Goal: Find specific page/section: Find specific page/section

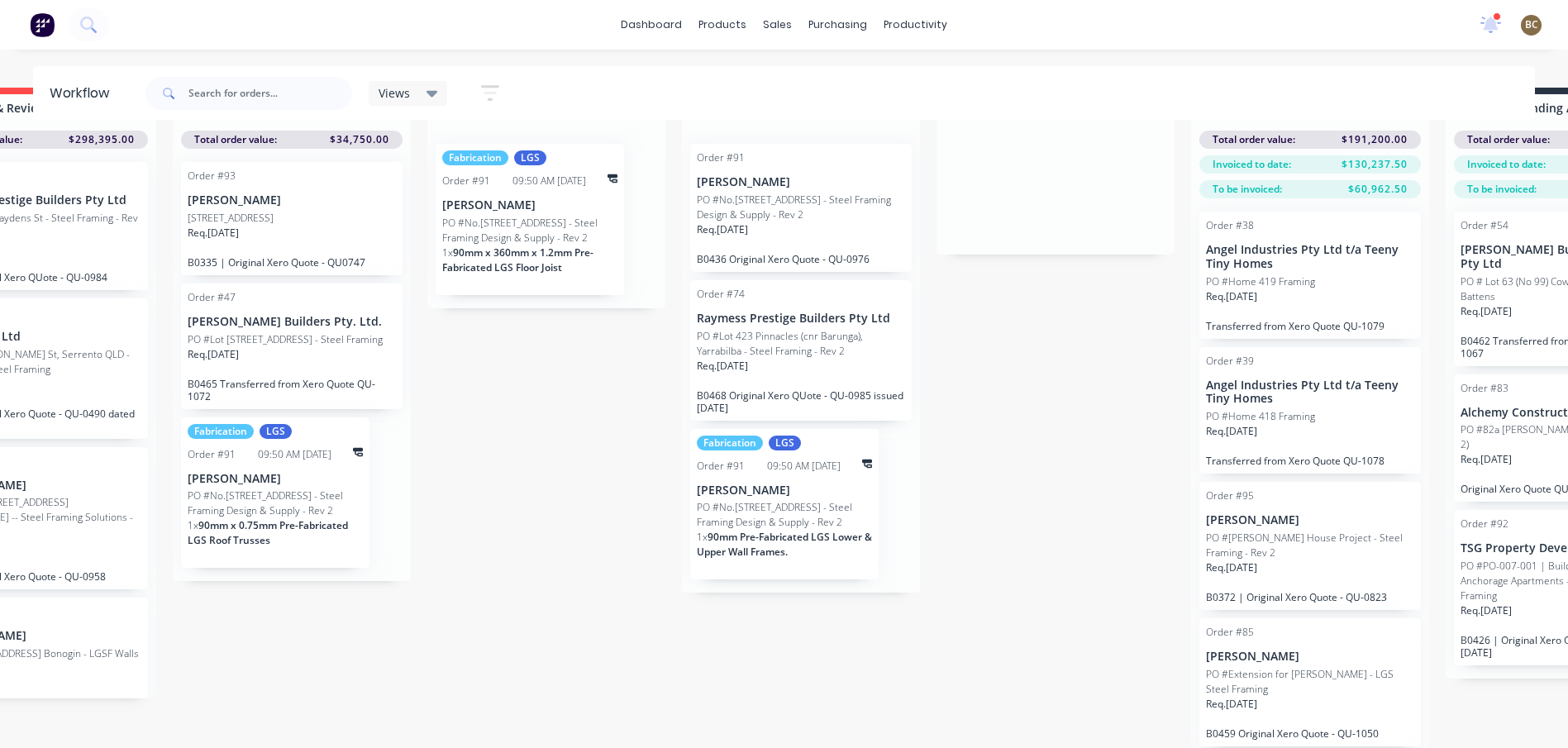
scroll to position [0, 882]
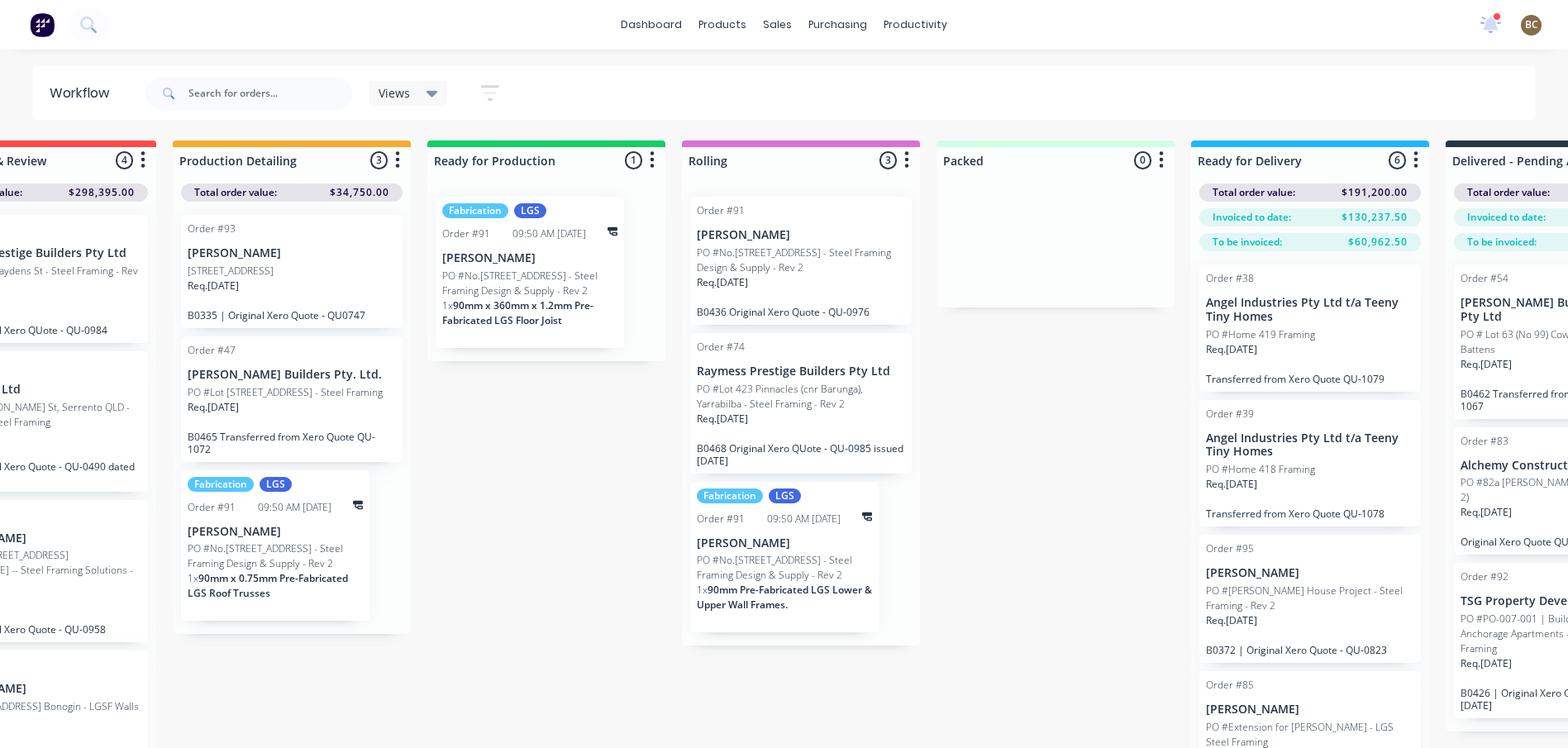
click at [1046, 450] on div "Submitted 12 Sort By Created date Required date Order number Customer name Most…" at bounding box center [605, 471] width 2997 height 660
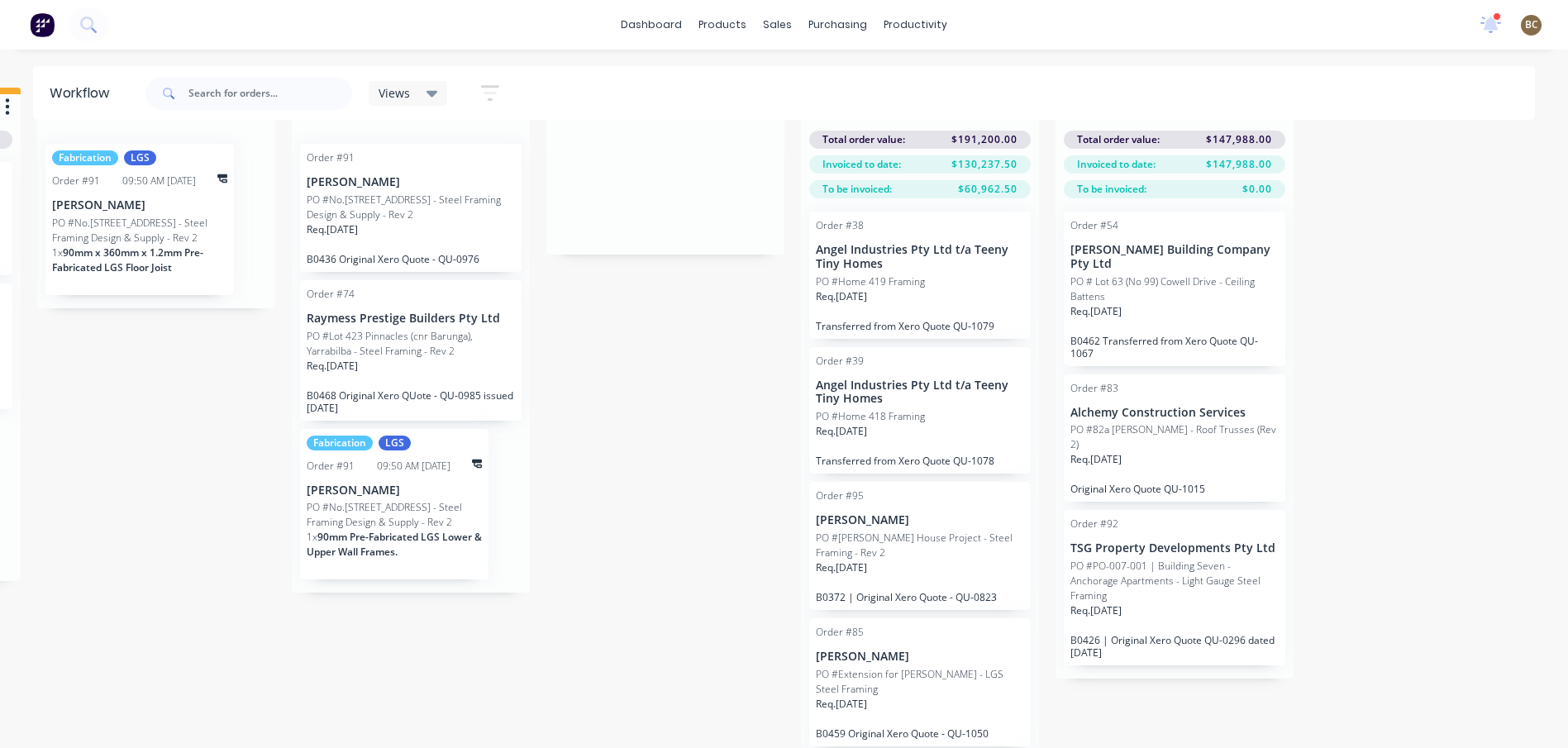
scroll to position [0, 1271]
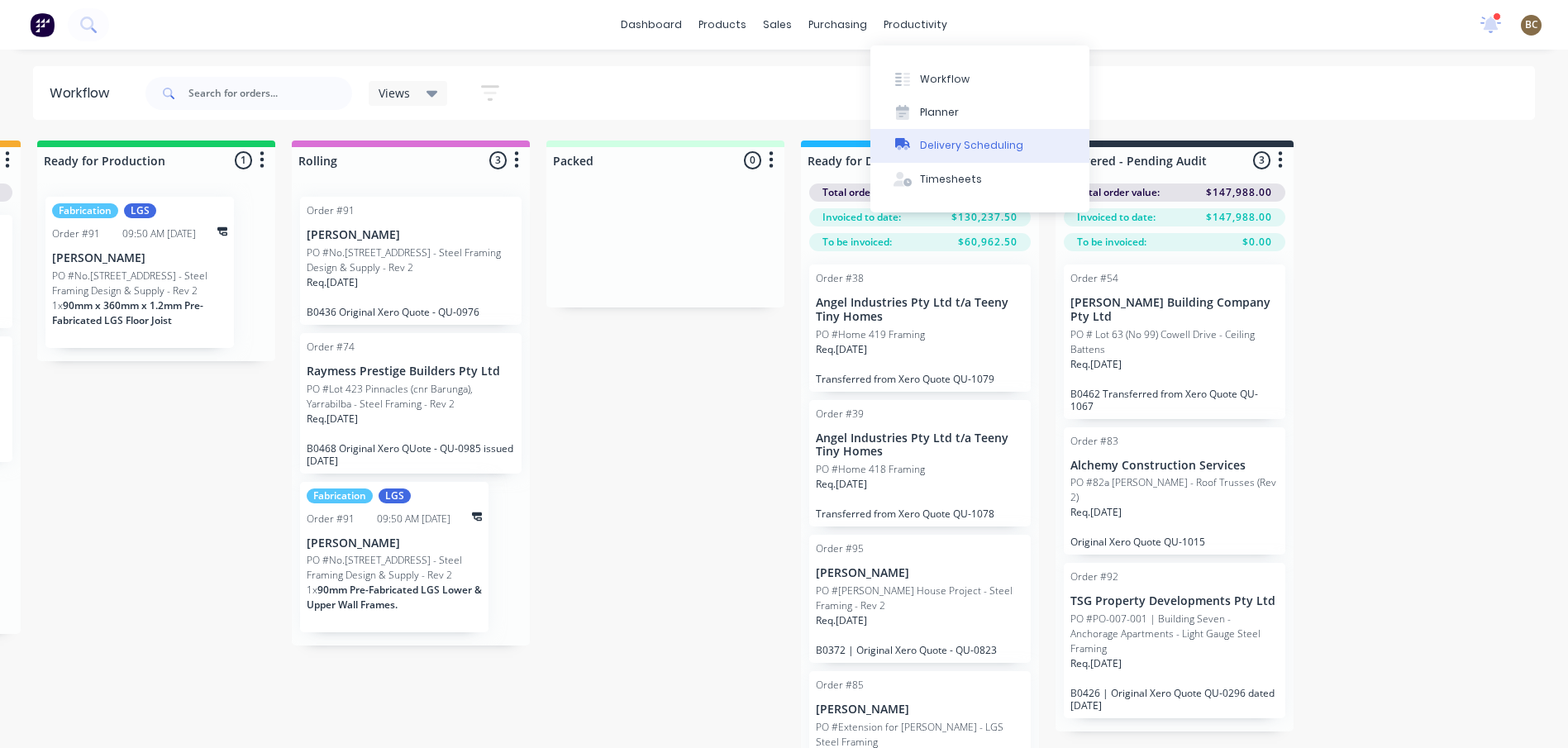
click at [946, 150] on div "Delivery Scheduling" at bounding box center [971, 145] width 103 height 15
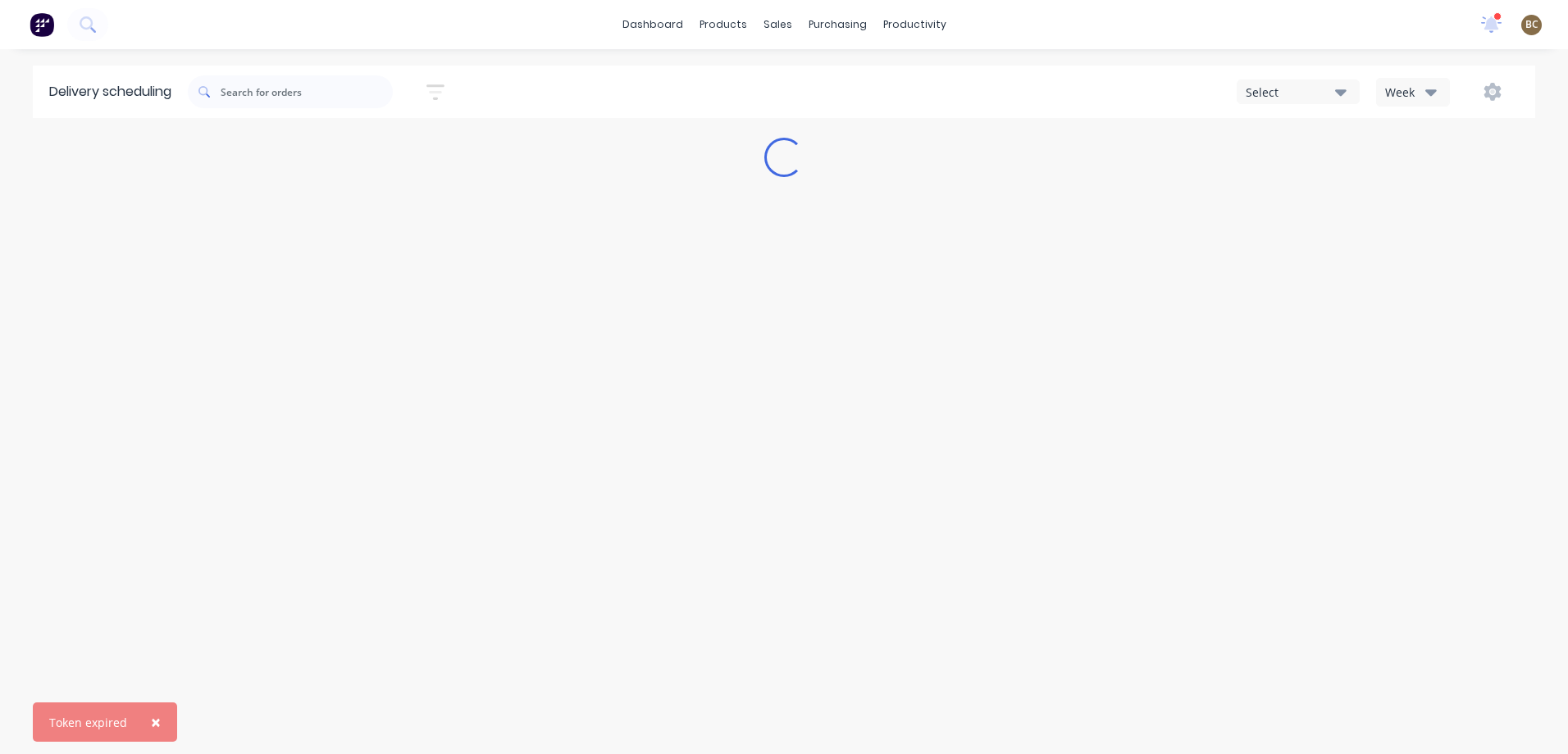
click at [407, 404] on div "Delivery scheduling Sort by Most recent Created date Required date Order number…" at bounding box center [784, 409] width 1568 height 689
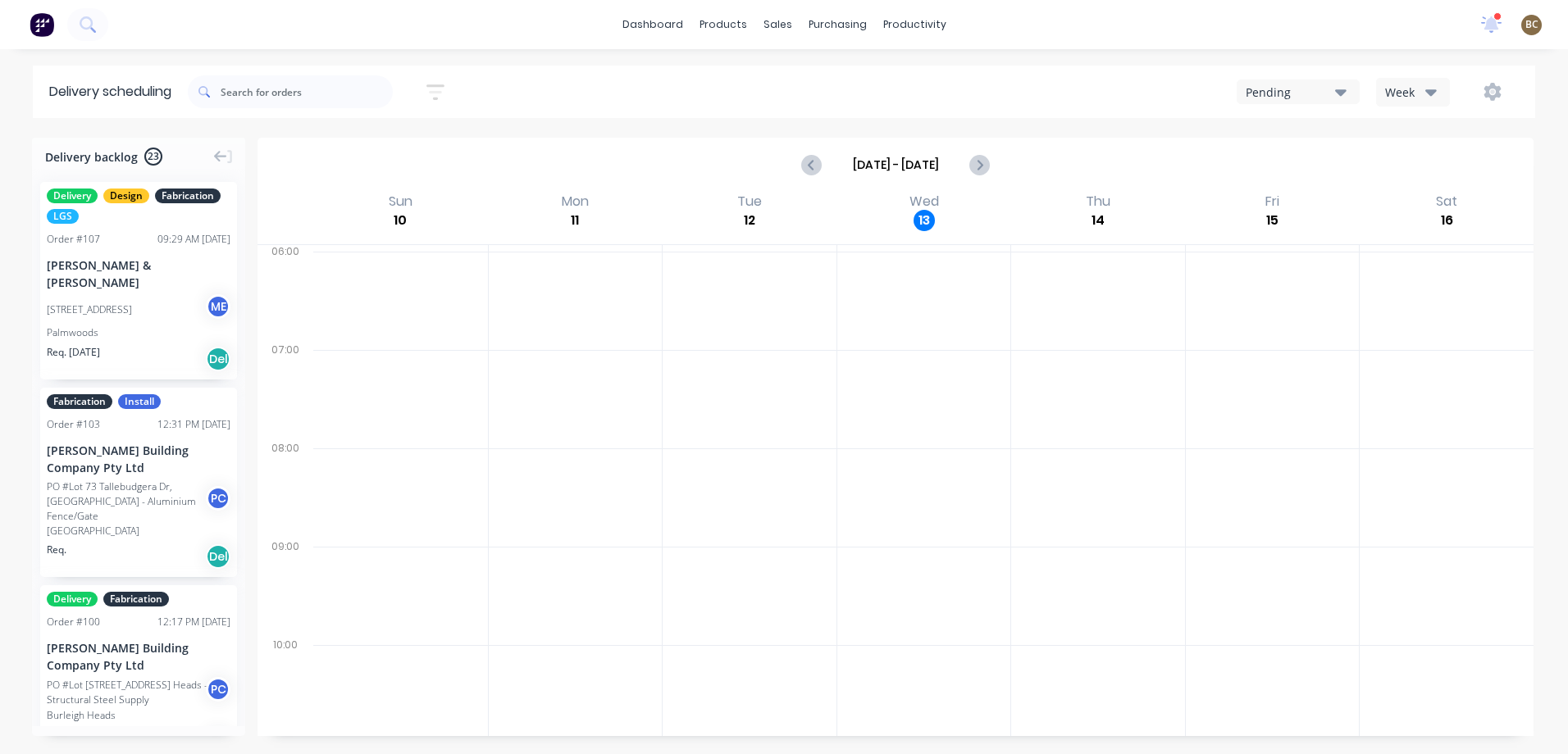
click at [1311, 85] on div "Pending" at bounding box center [1290, 91] width 90 height 17
click at [1301, 169] on div "Booked" at bounding box center [1318, 167] width 162 height 33
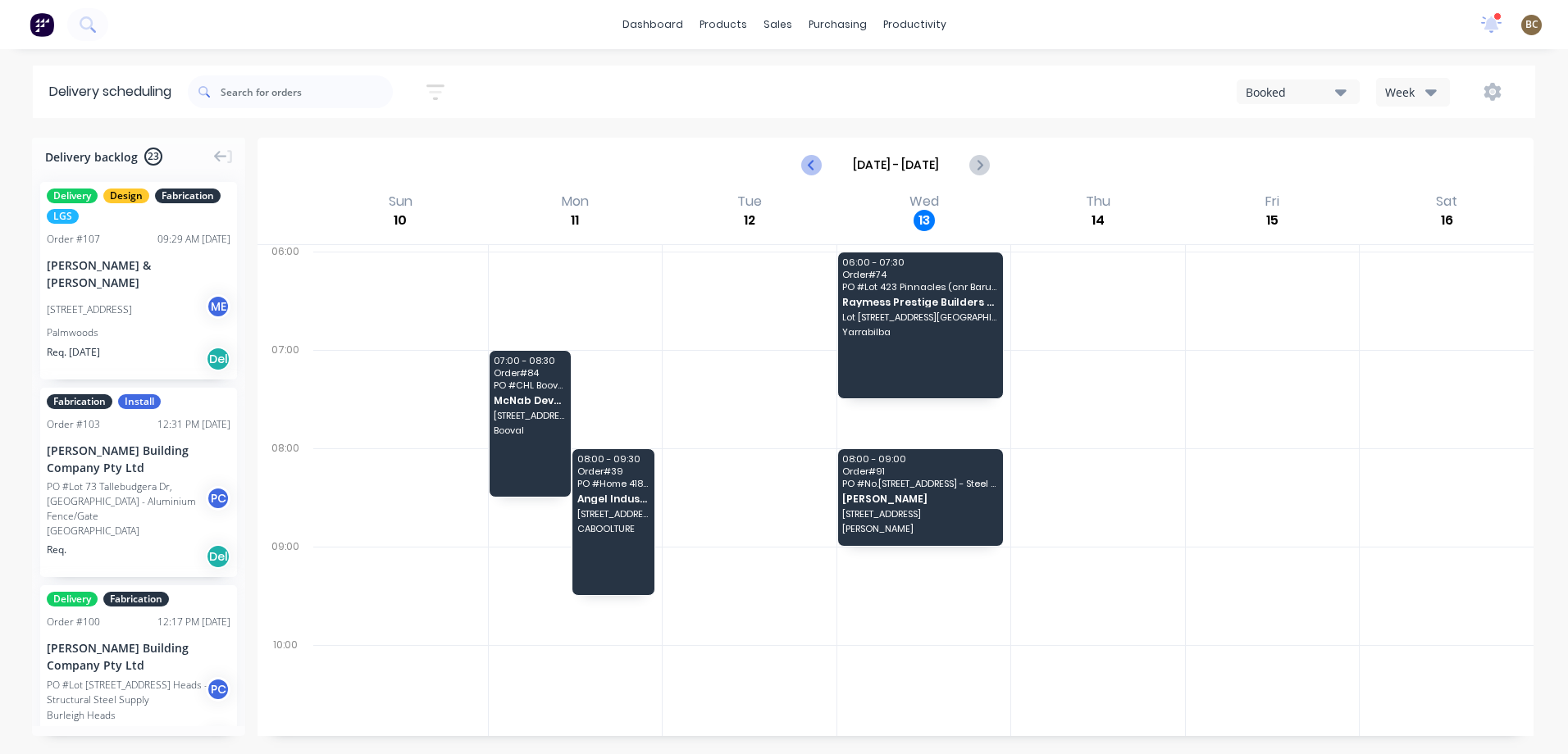
click at [813, 169] on icon "Previous page" at bounding box center [812, 165] width 7 height 13
type input "Aug 3 - Aug 9"
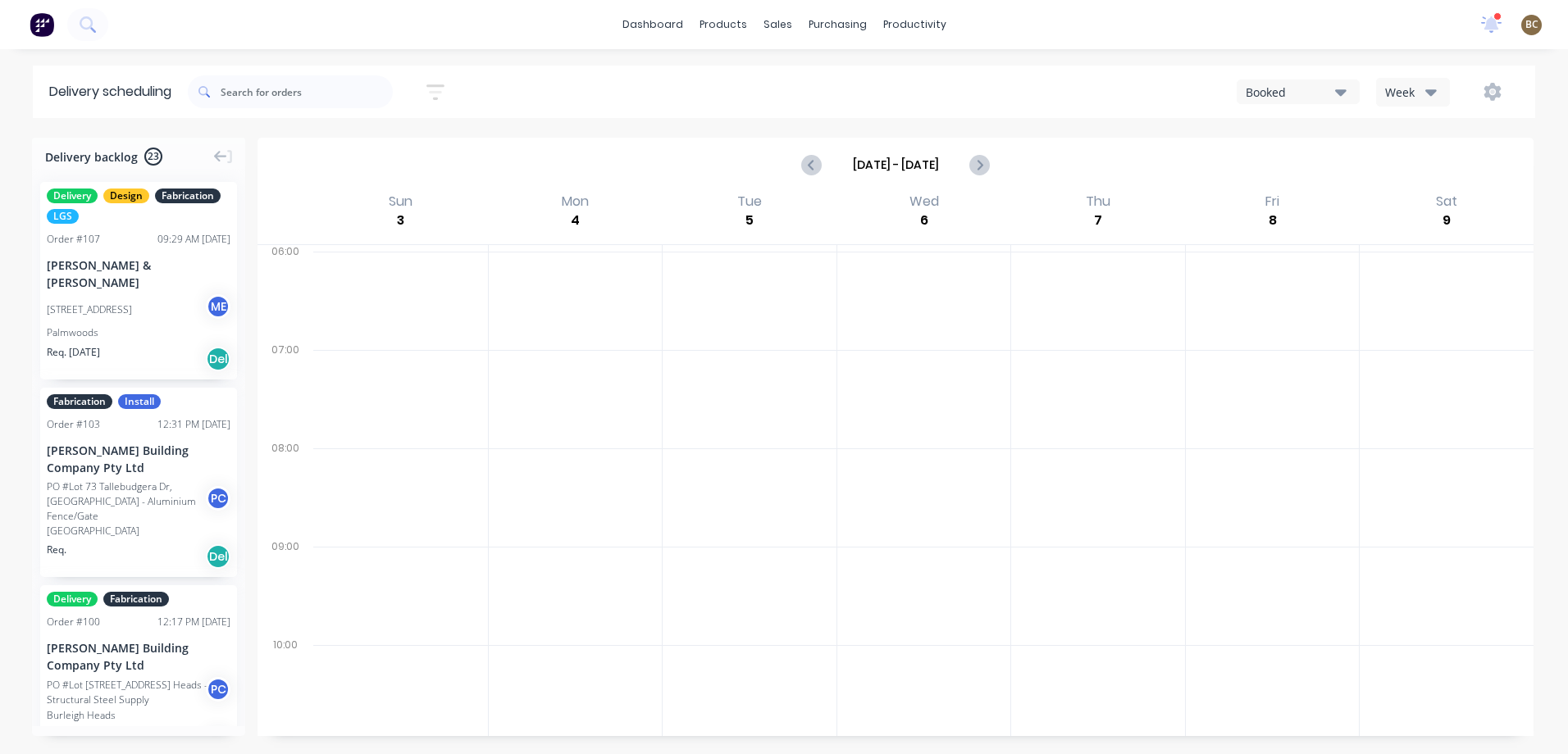
click at [1320, 100] on div "Booked" at bounding box center [1290, 91] width 90 height 17
click at [1302, 133] on div "Pending" at bounding box center [1318, 134] width 162 height 33
click at [1342, 94] on icon "button" at bounding box center [1341, 92] width 12 height 6
click at [1298, 155] on div "Booked" at bounding box center [1318, 167] width 162 height 33
click at [1402, 100] on button "Week" at bounding box center [1413, 92] width 74 height 29
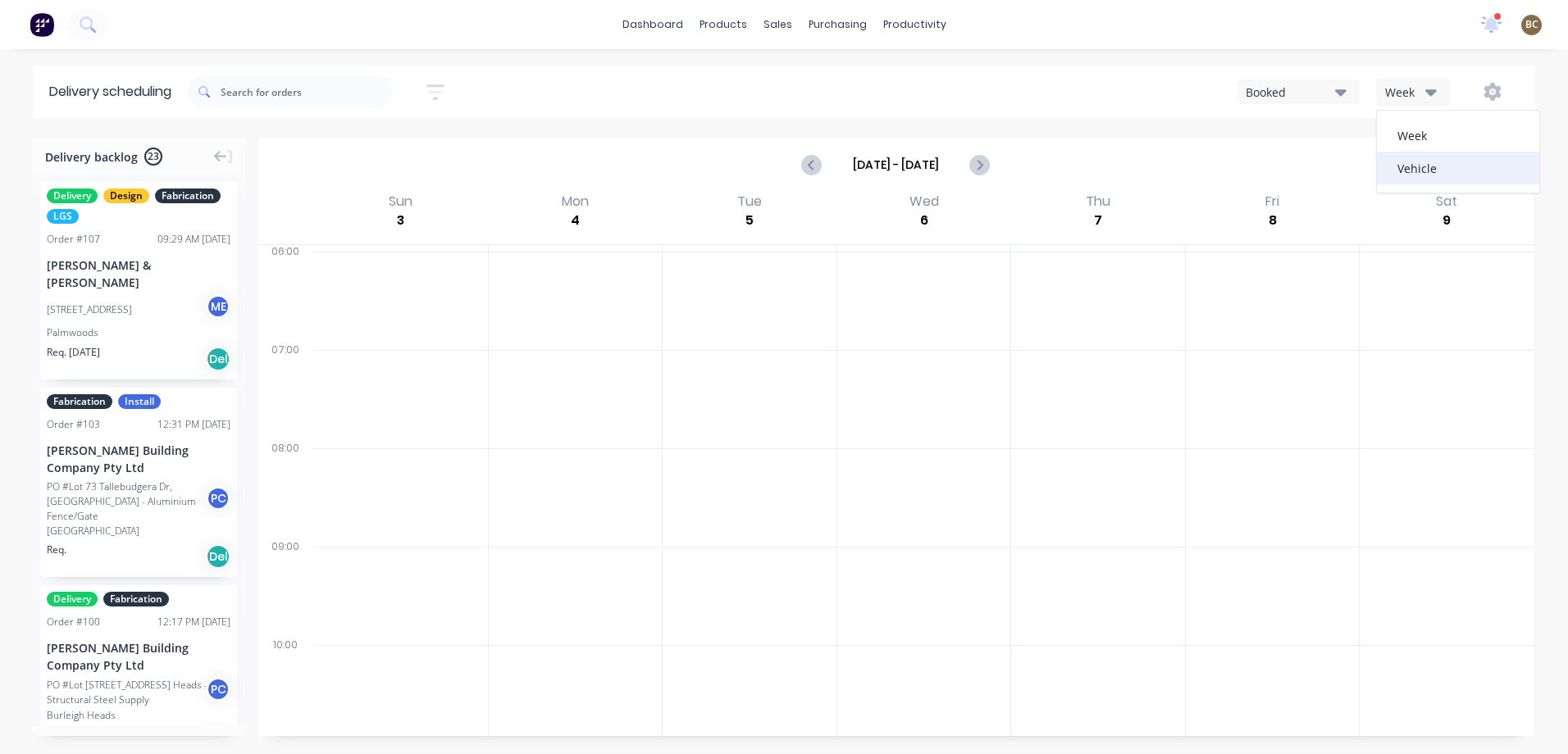
click at [1398, 160] on div "Vehicle" at bounding box center [1458, 168] width 162 height 33
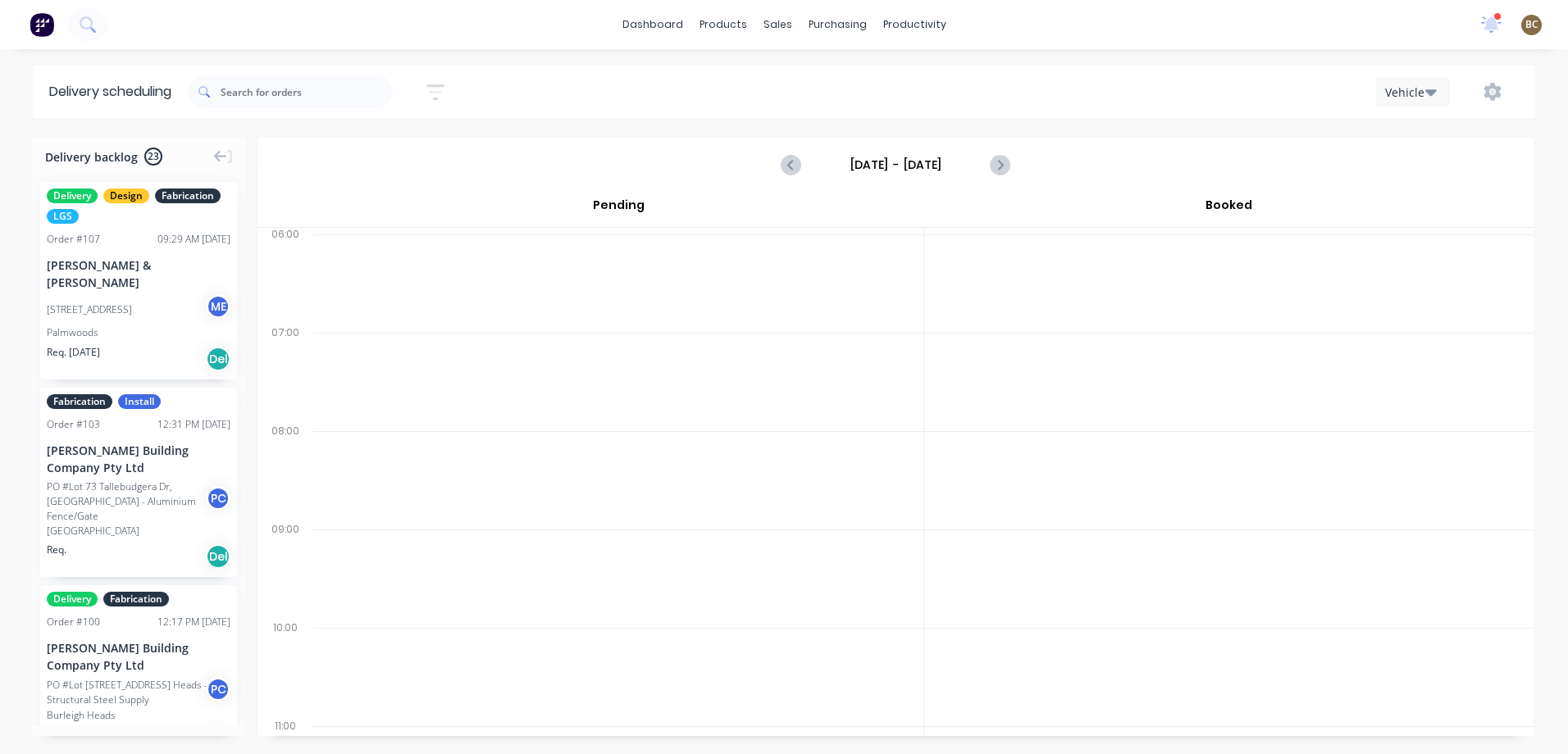
click at [1413, 100] on button "Vehicle" at bounding box center [1413, 92] width 74 height 29
click at [1398, 128] on div "Week" at bounding box center [1458, 135] width 162 height 33
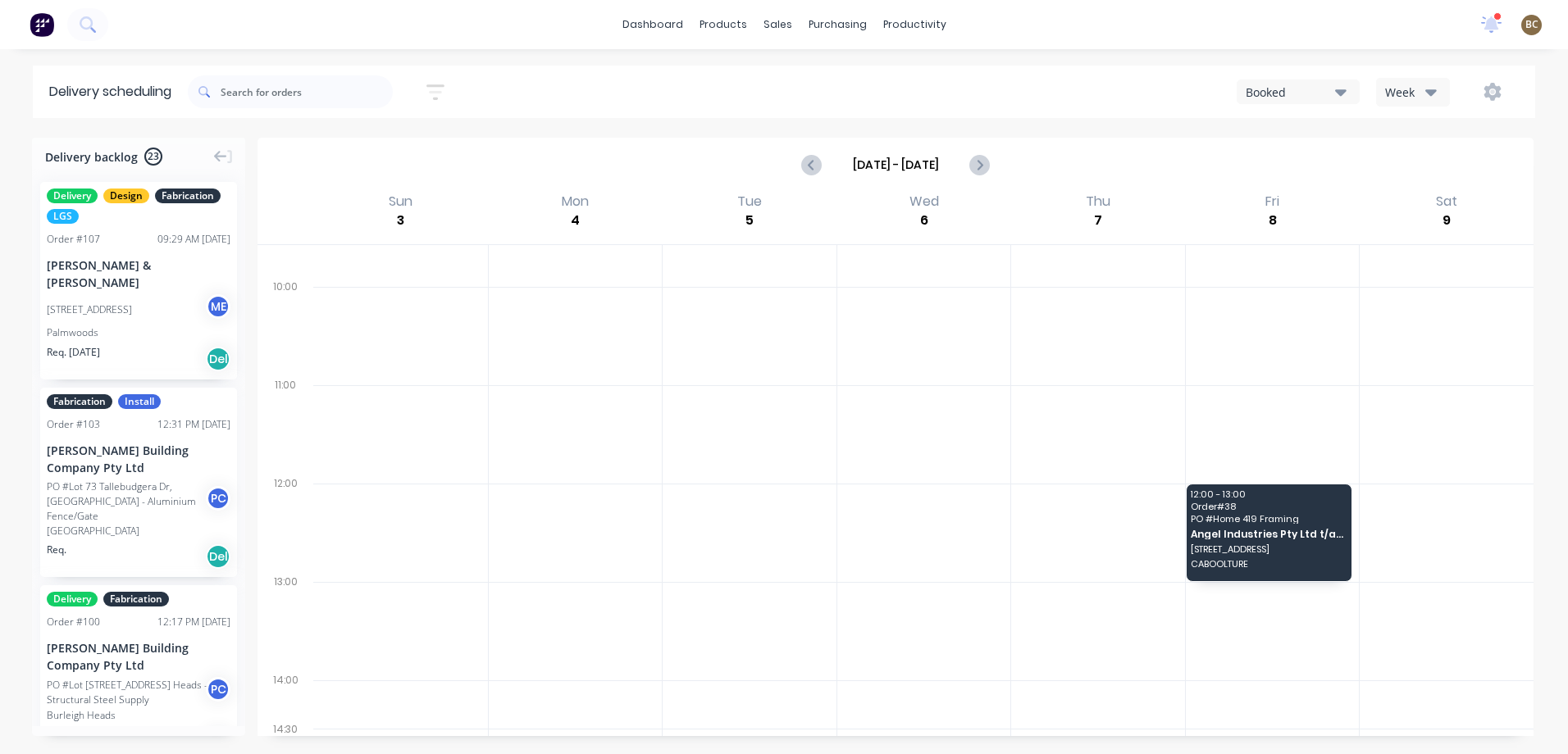
click at [1195, 621] on div at bounding box center [1273, 631] width 174 height 99
click at [804, 169] on icon "Previous page" at bounding box center [813, 165] width 20 height 20
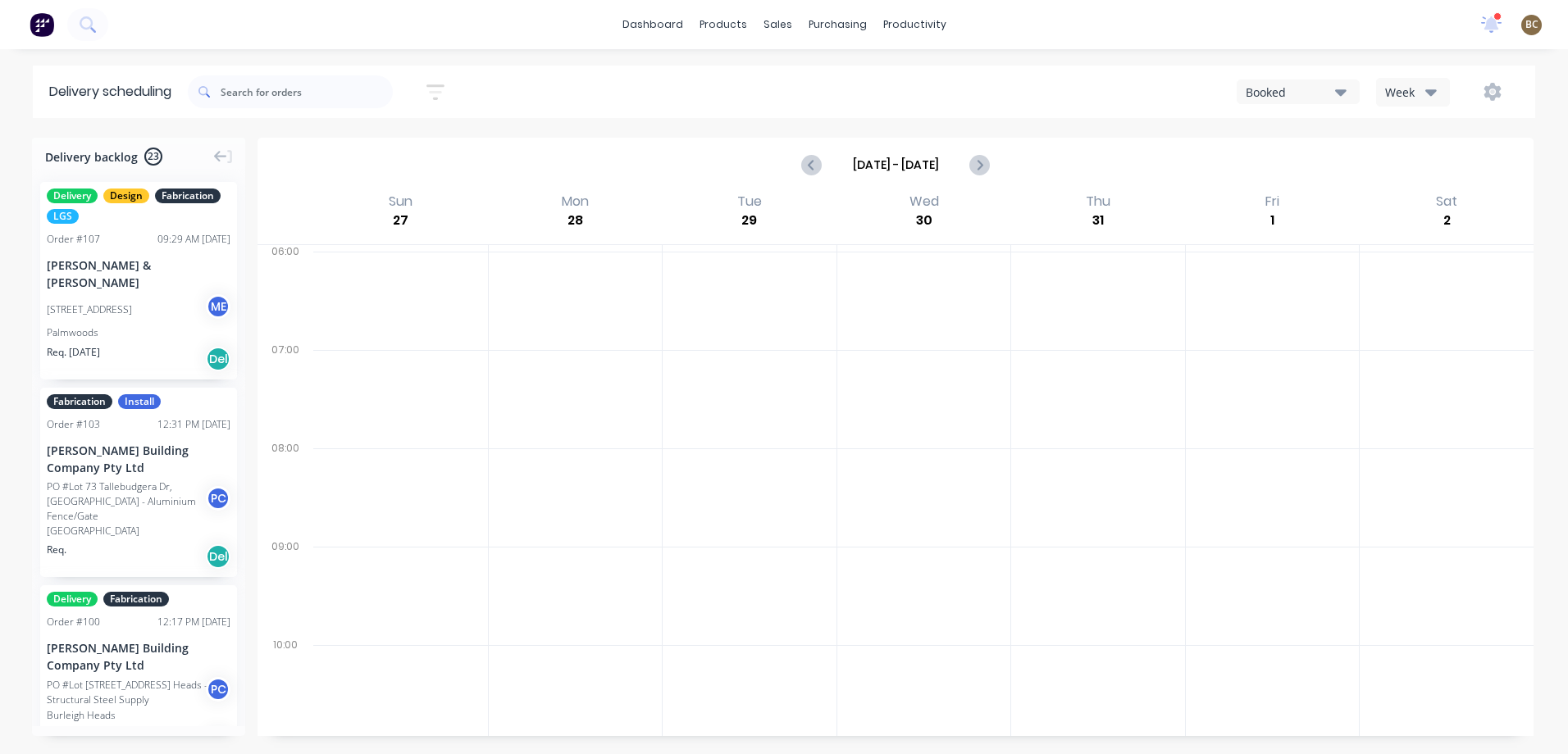
click at [439, 92] on icon "button" at bounding box center [435, 91] width 13 height 3
click at [397, 204] on span "Sort by Most recent" at bounding box center [346, 204] width 107 height 17
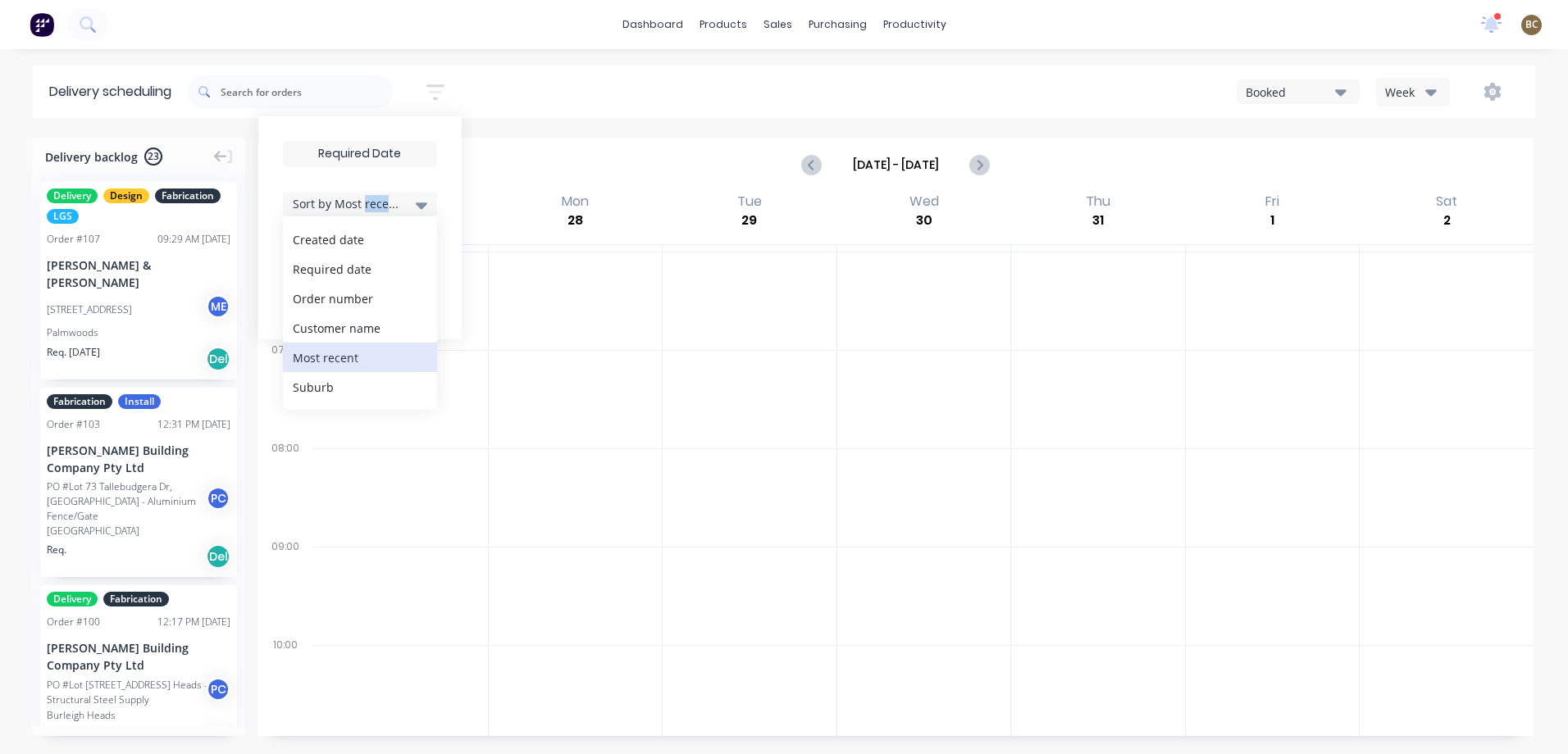
click at [397, 204] on span "Sort by Most recent" at bounding box center [346, 204] width 107 height 17
drag, startPoint x: 397, startPoint y: 204, endPoint x: 376, endPoint y: 300, distance: 98.3
click at [376, 300] on div "Filter by assignee" at bounding box center [349, 301] width 116 height 17
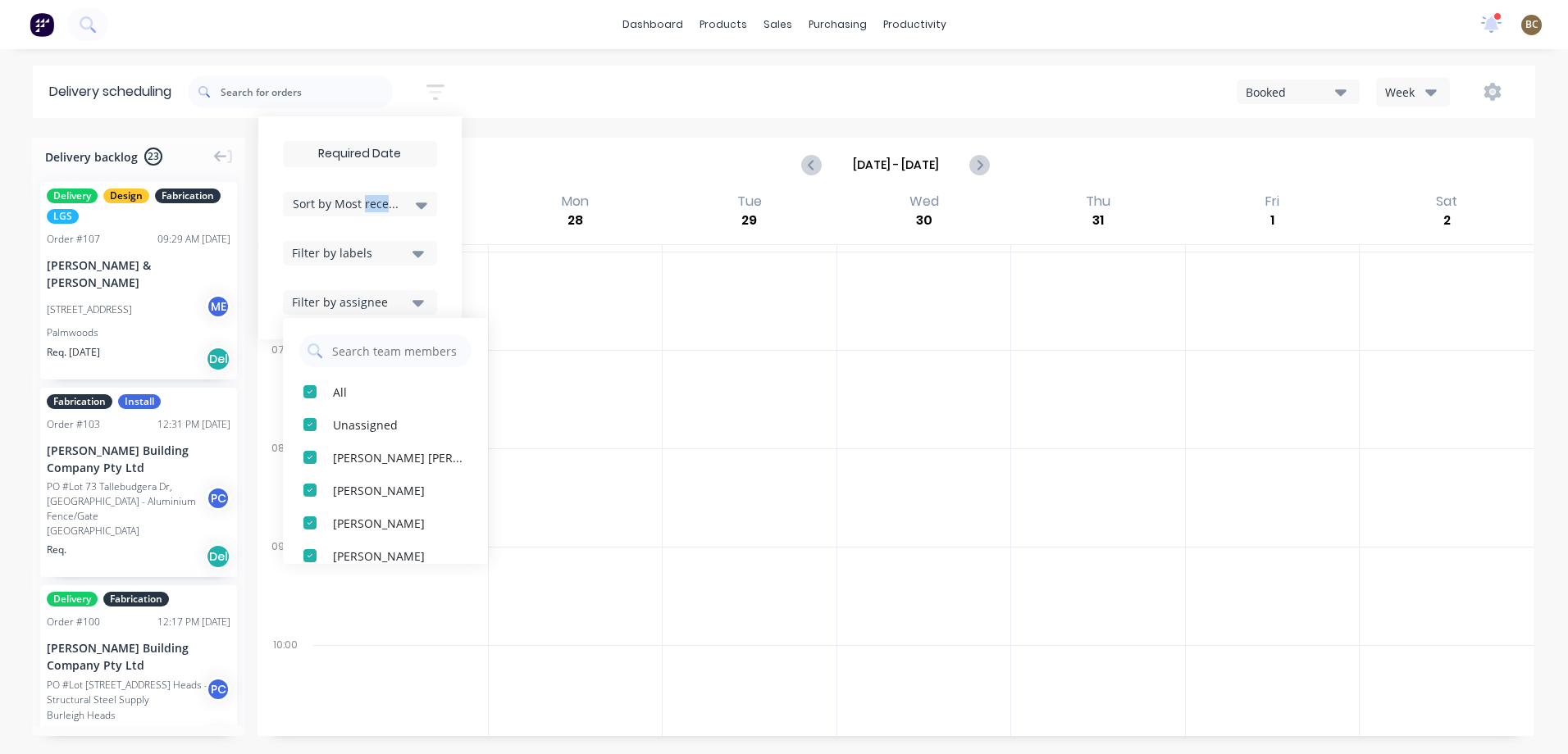
click at [376, 300] on div "Filter by assignee" at bounding box center [349, 301] width 116 height 17
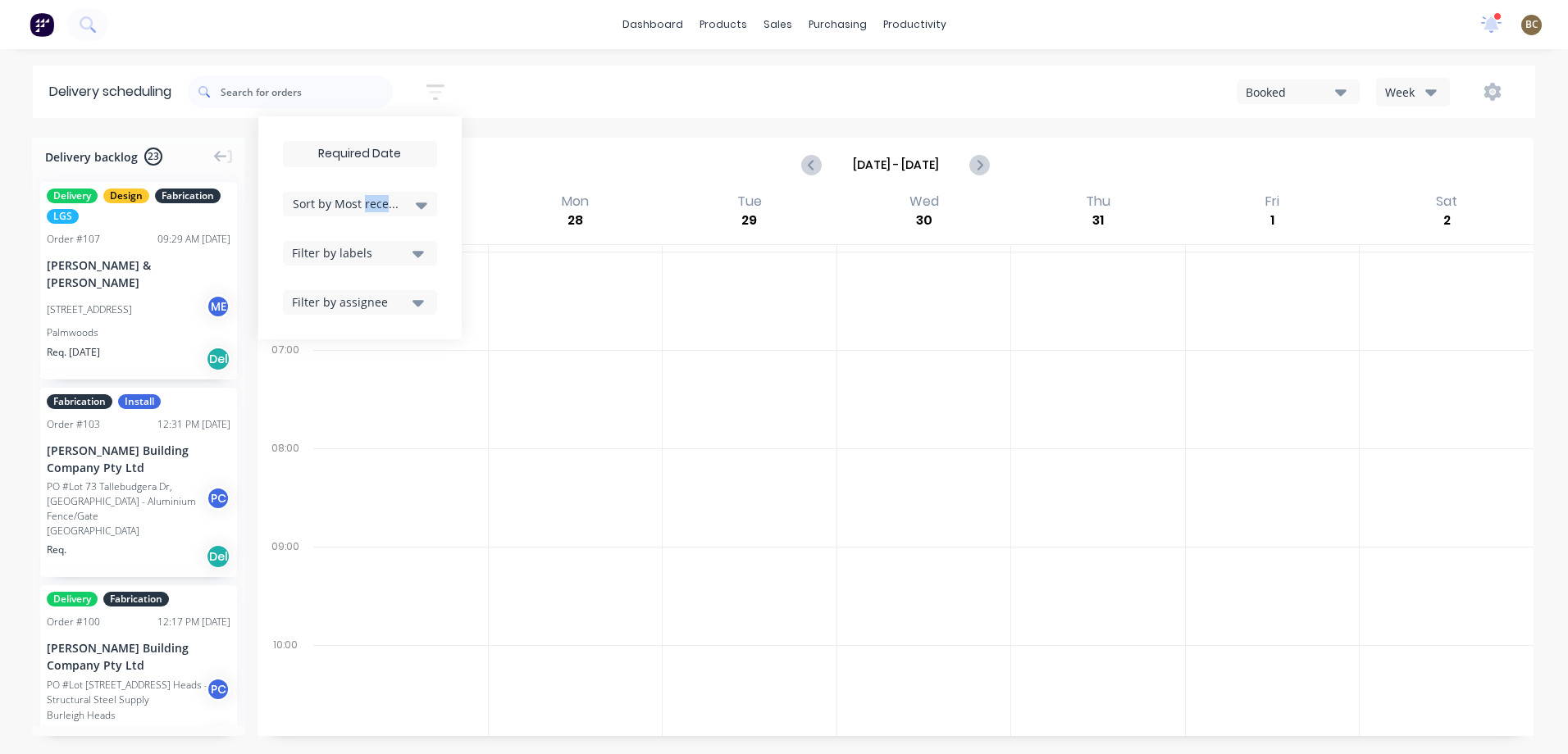
click at [373, 256] on div "Filter by labels" at bounding box center [349, 253] width 116 height 17
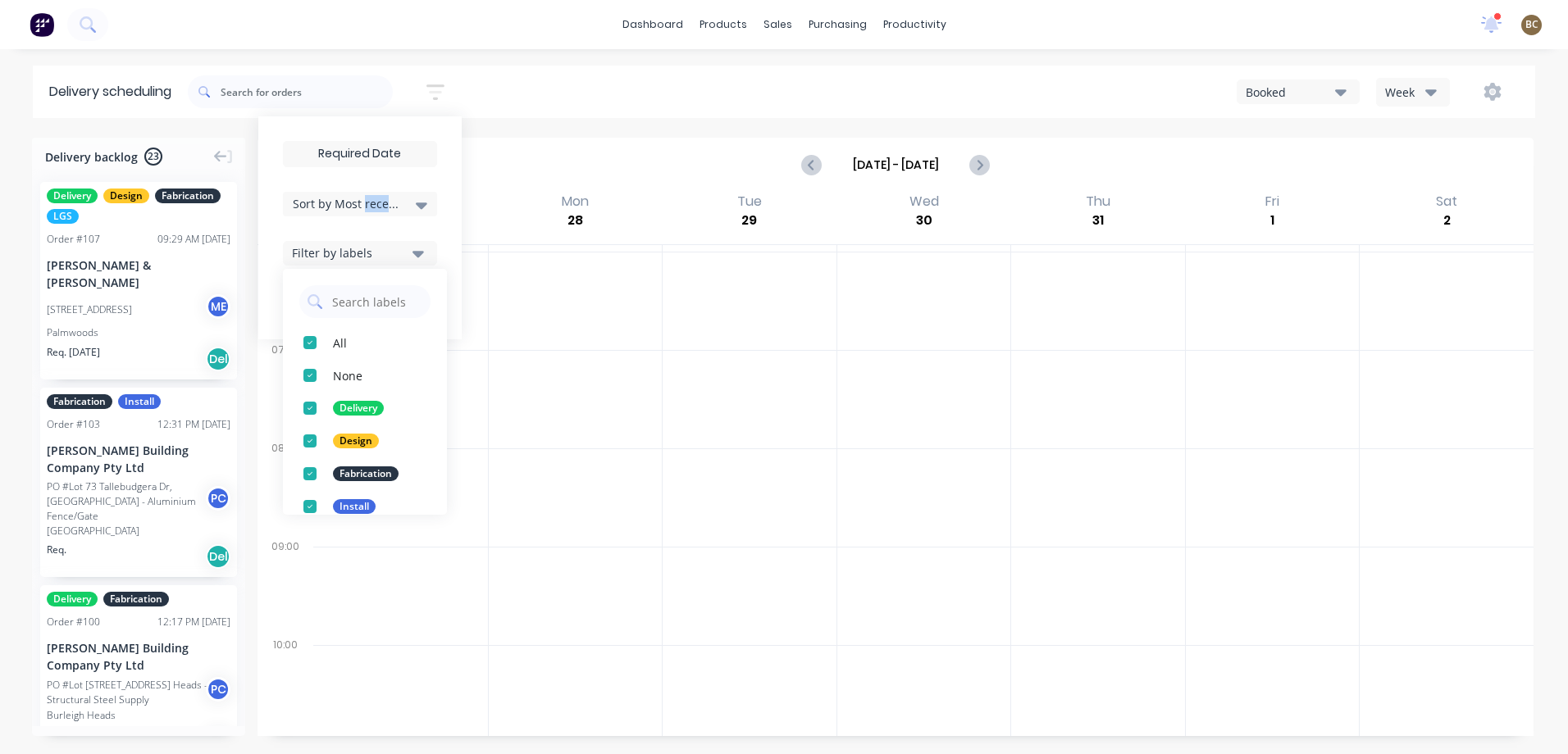
click at [373, 256] on div "Filter by labels" at bounding box center [349, 253] width 116 height 17
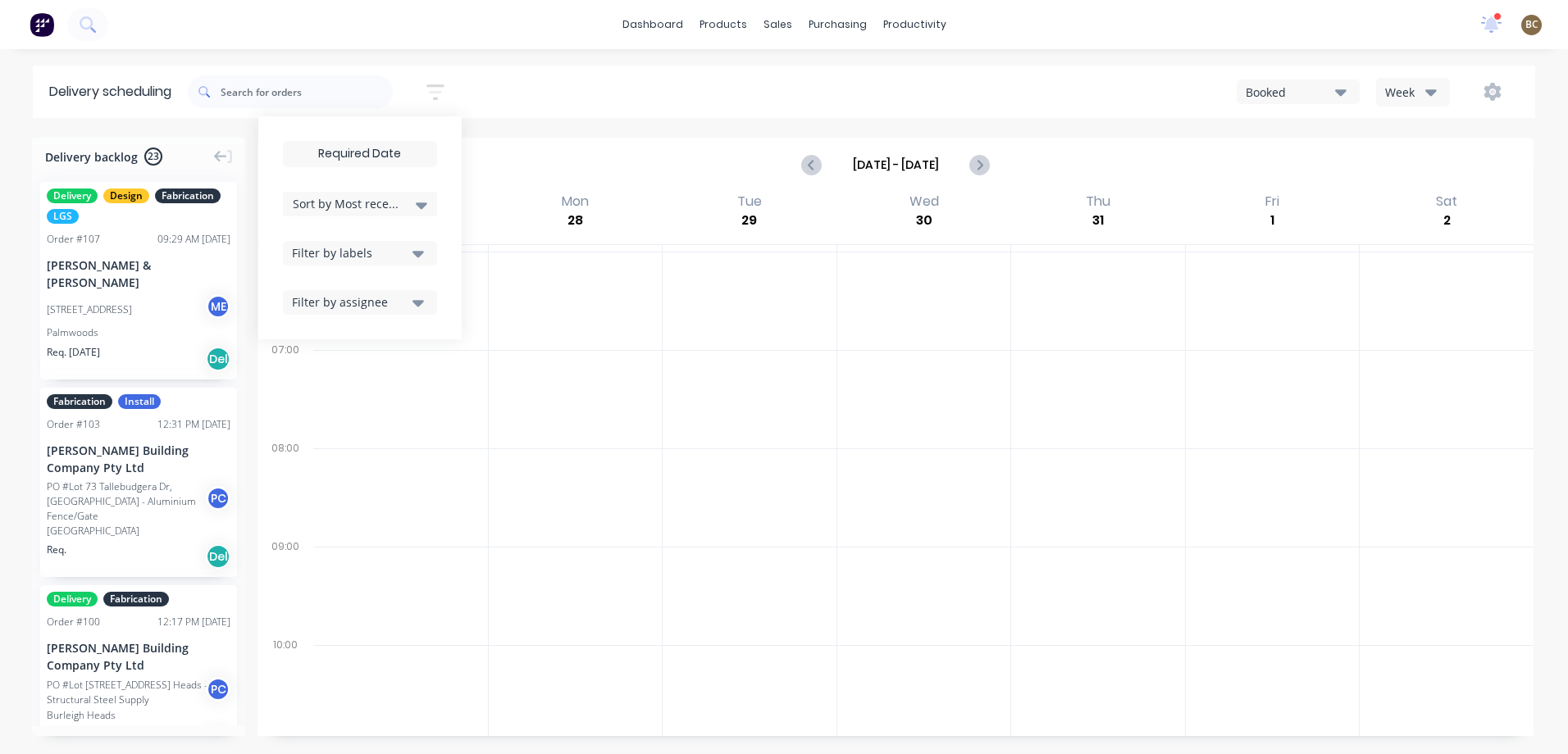
click at [349, 195] on div "Sort by Most recent" at bounding box center [359, 205] width 135 height 20
click at [338, 201] on span "Sort by Most recent" at bounding box center [346, 204] width 107 height 17
click at [673, 125] on div "Delivery scheduling Sort by Most recent Created date Required date Order number…" at bounding box center [784, 409] width 1568 height 689
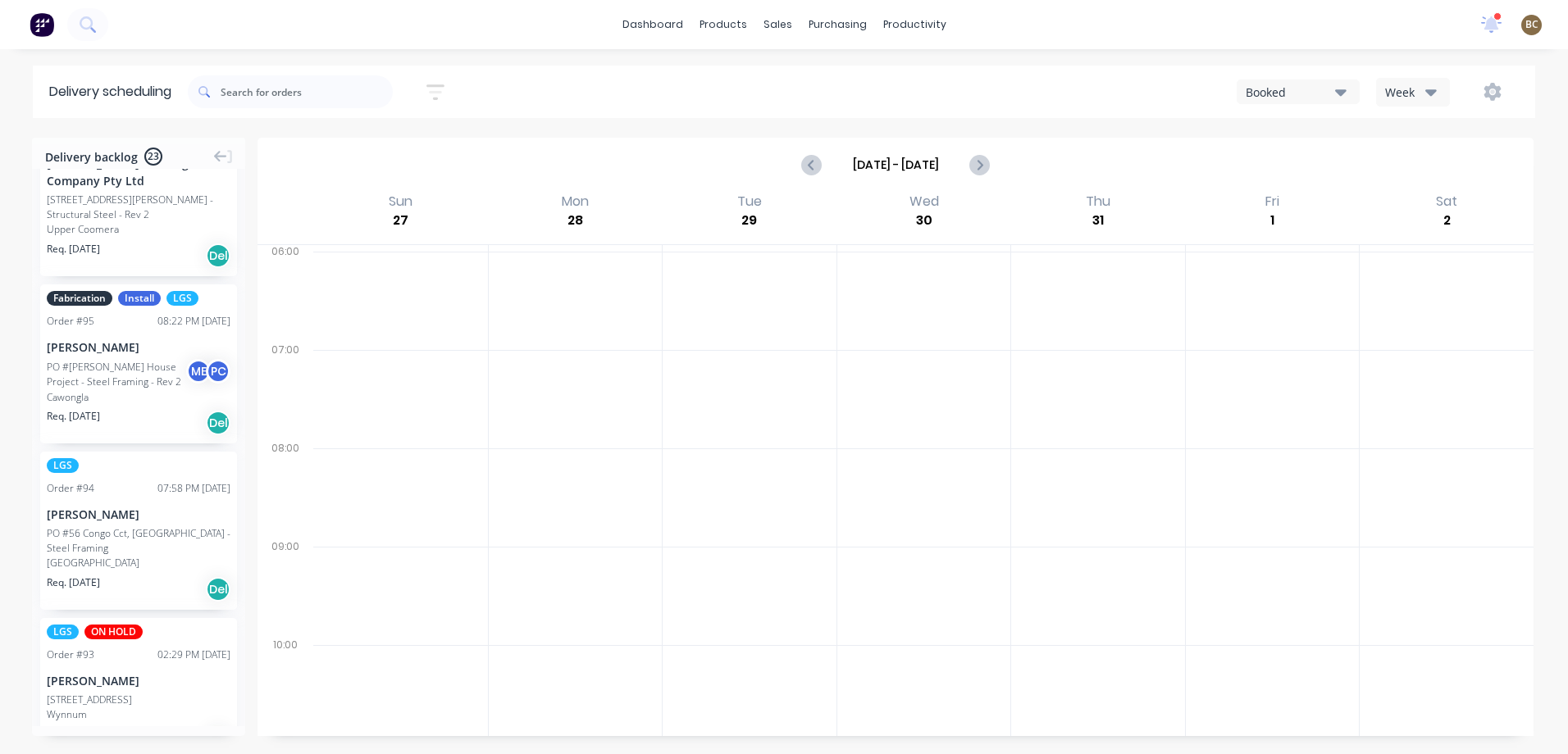
scroll to position [738, 0]
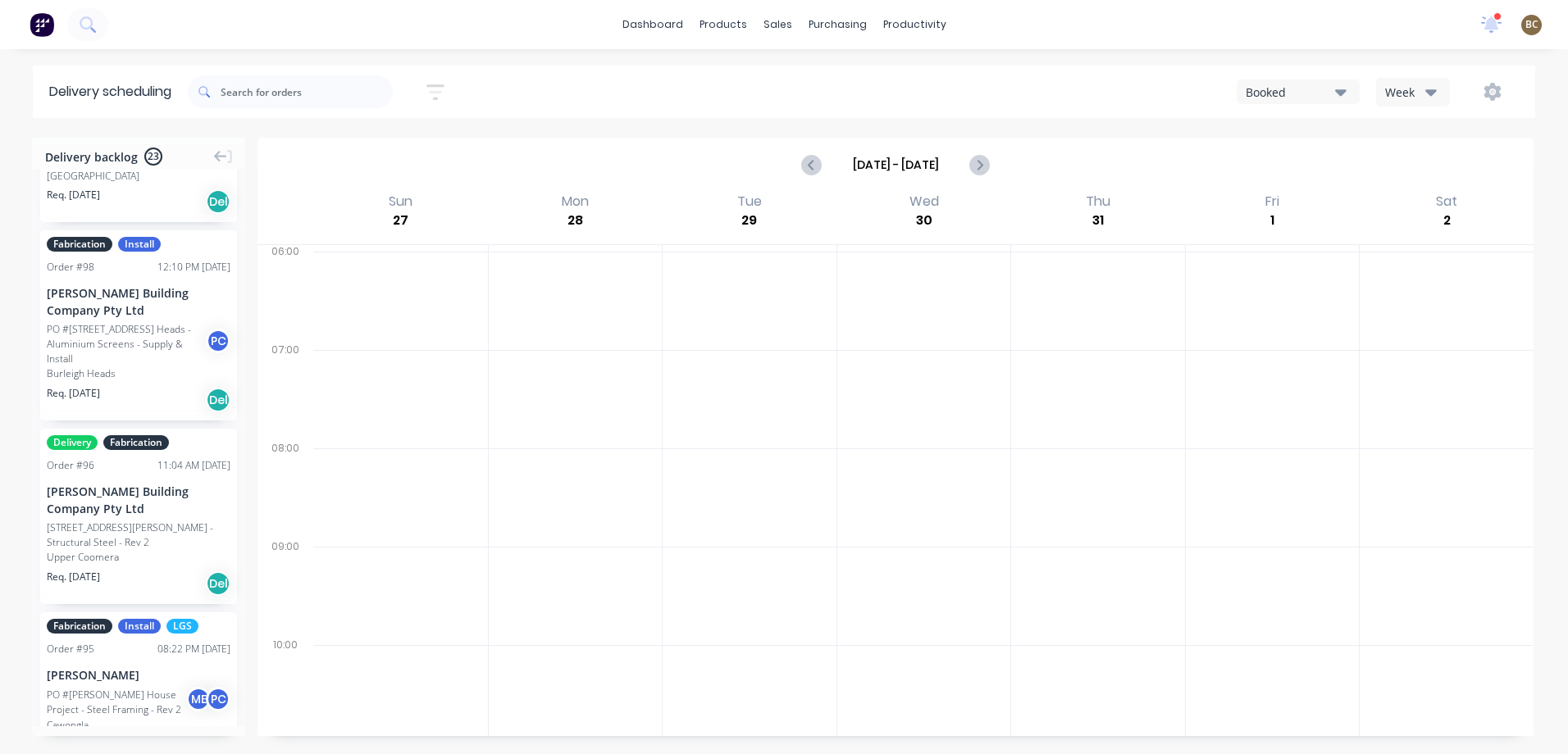
click at [1432, 91] on icon "button" at bounding box center [1430, 92] width 12 height 6
click at [1334, 95] on div "Booked" at bounding box center [1290, 91] width 90 height 17
click at [1296, 132] on div "Pending" at bounding box center [1318, 134] width 162 height 33
click at [978, 167] on icon "Next page" at bounding box center [980, 165] width 20 height 20
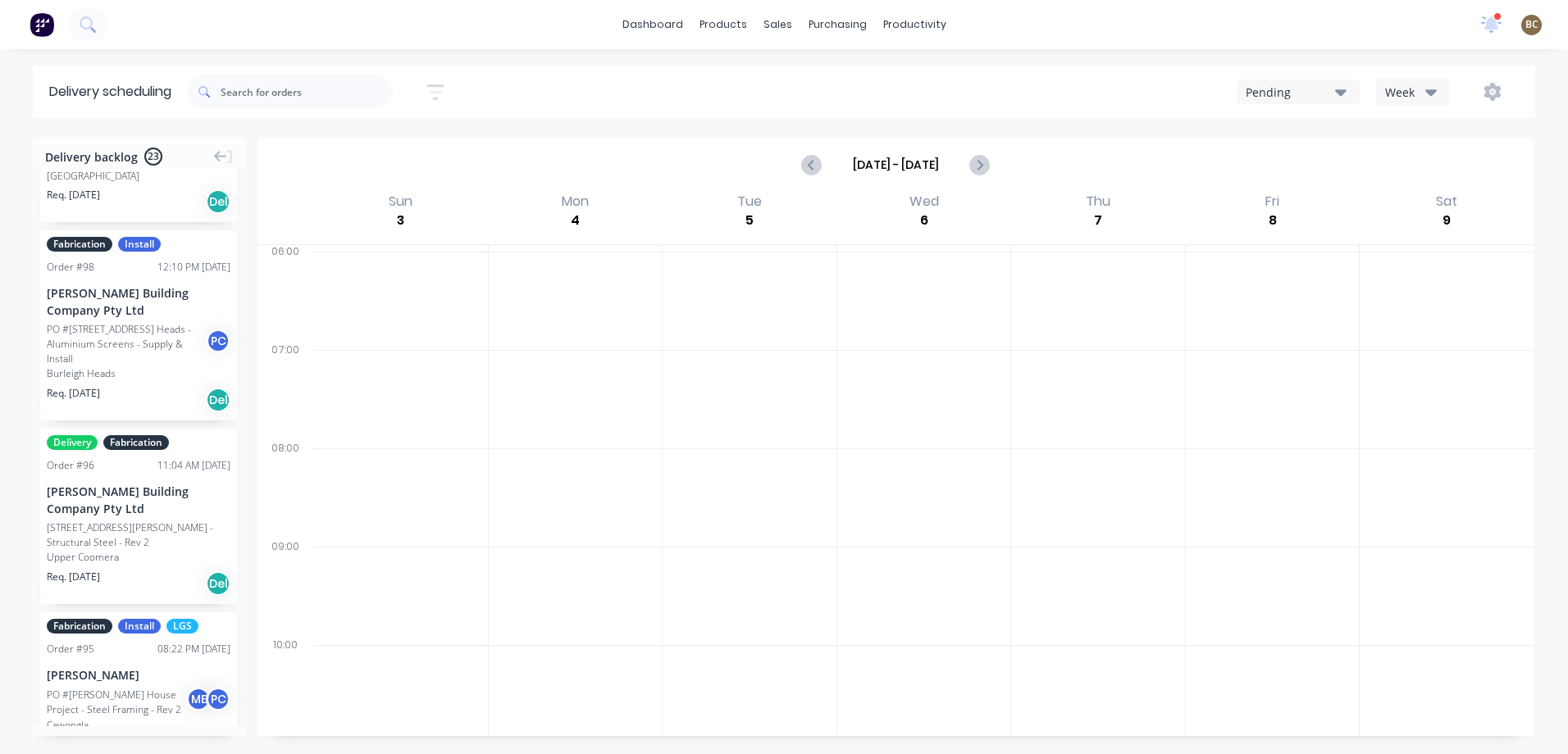
click at [999, 156] on div "Aug 3 - Aug 9" at bounding box center [895, 165] width 1273 height 51
click at [968, 161] on button "Next page" at bounding box center [979, 165] width 33 height 33
click at [808, 171] on icon "Previous page" at bounding box center [813, 165] width 20 height 20
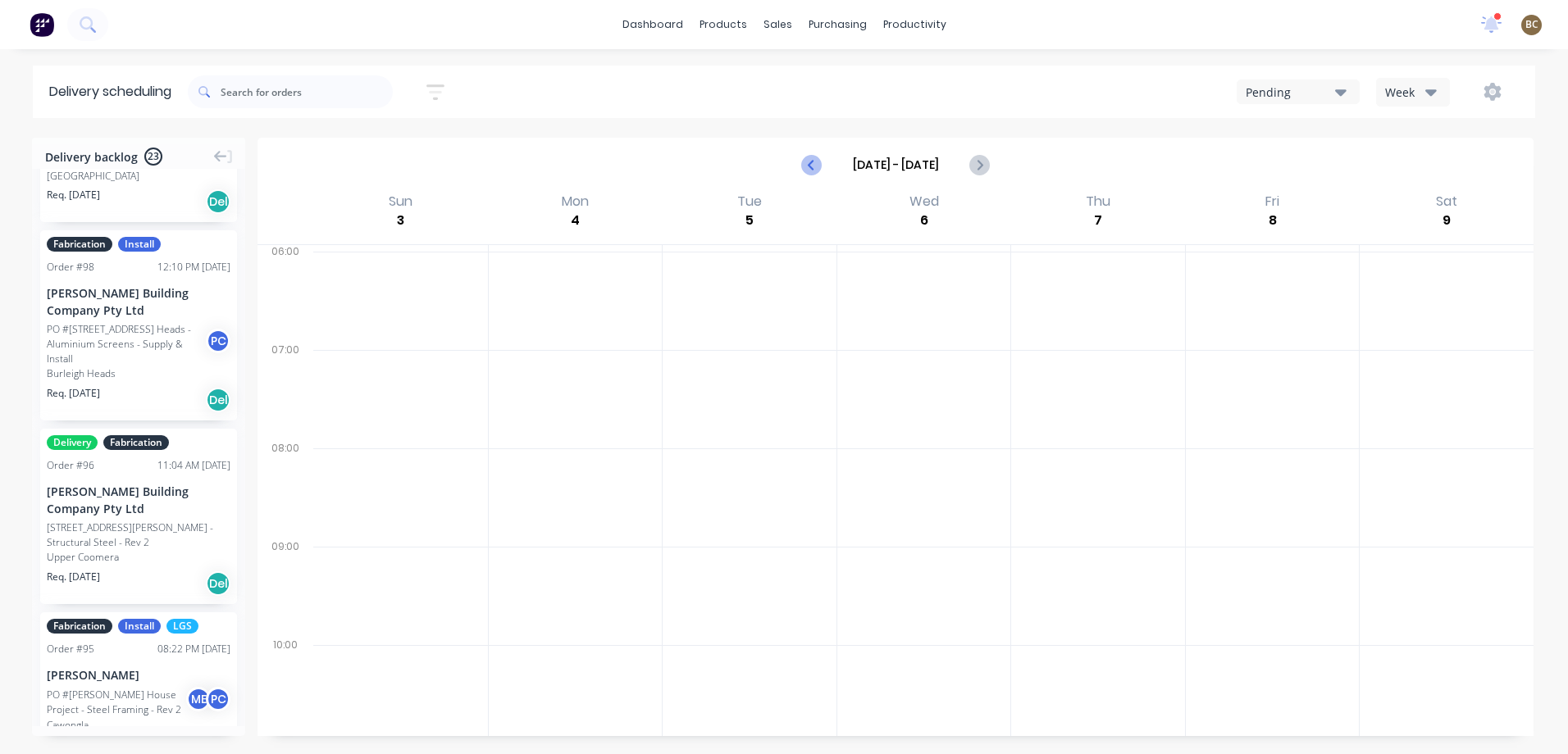
click at [808, 171] on icon "Previous page" at bounding box center [813, 165] width 20 height 20
click at [980, 170] on icon "Next page" at bounding box center [980, 165] width 20 height 20
click at [814, 171] on icon "Previous page" at bounding box center [813, 165] width 20 height 20
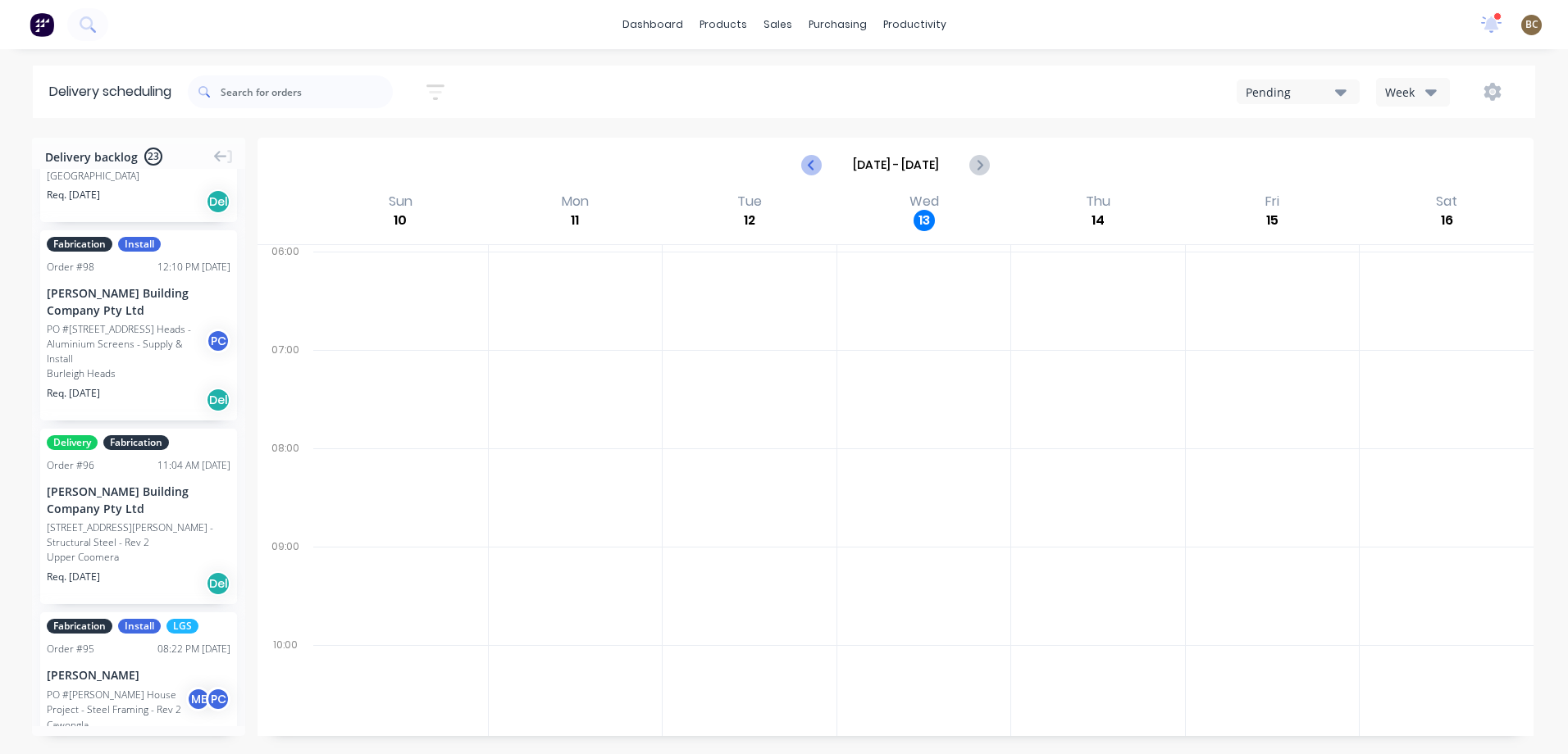
click at [814, 171] on icon "Previous page" at bounding box center [813, 165] width 20 height 20
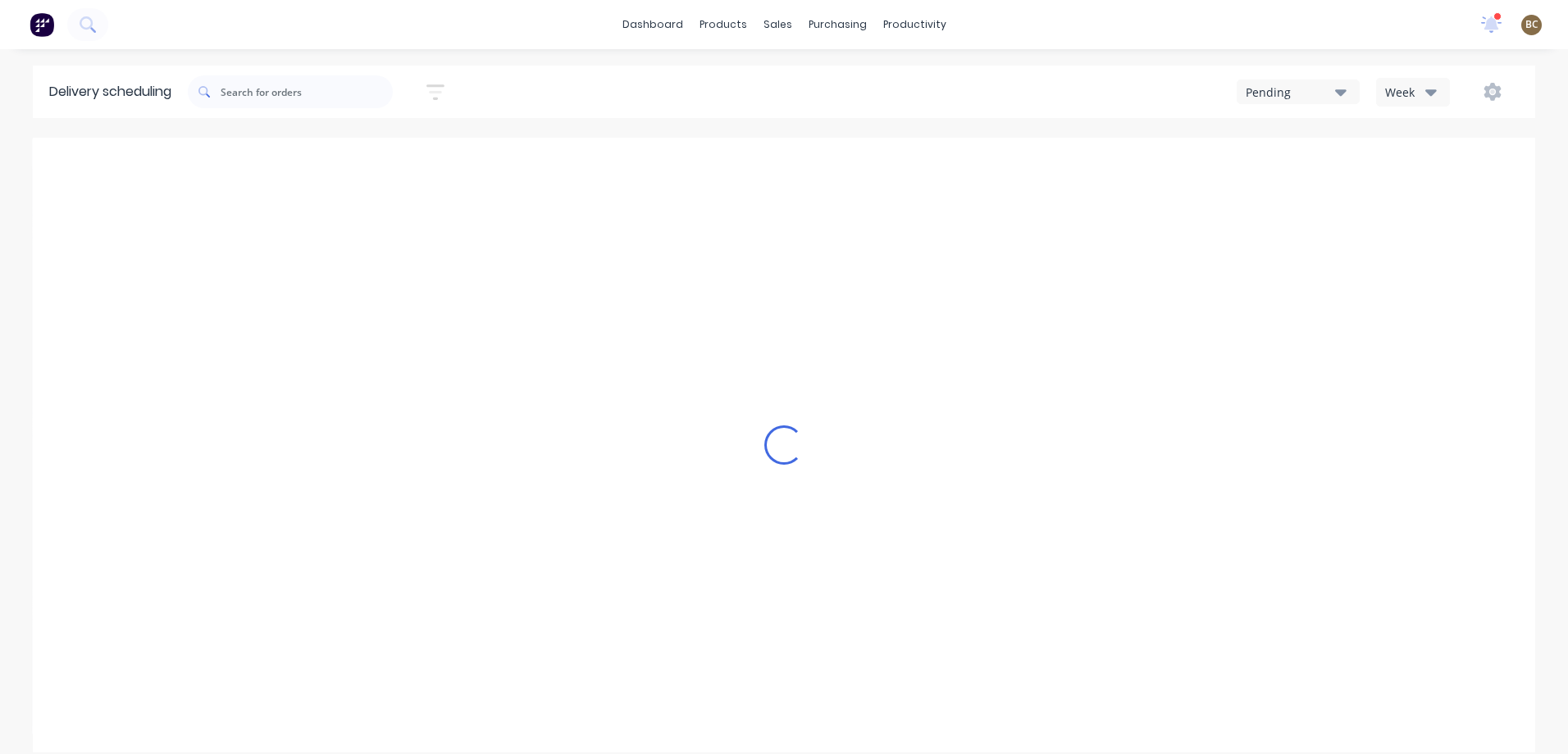
type input "Aug 3 - Aug 9"
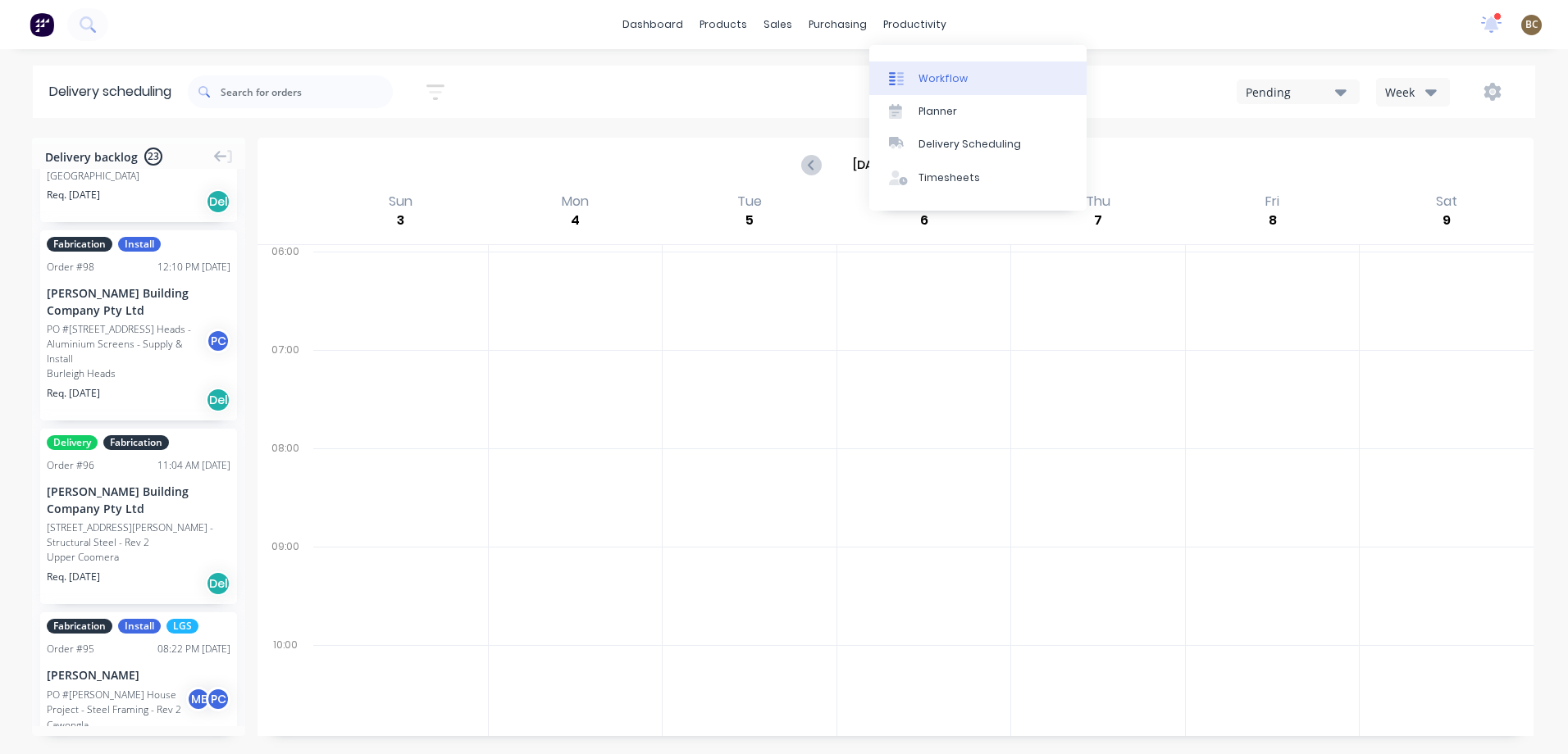
click at [945, 81] on div "Workflow" at bounding box center [943, 79] width 49 height 14
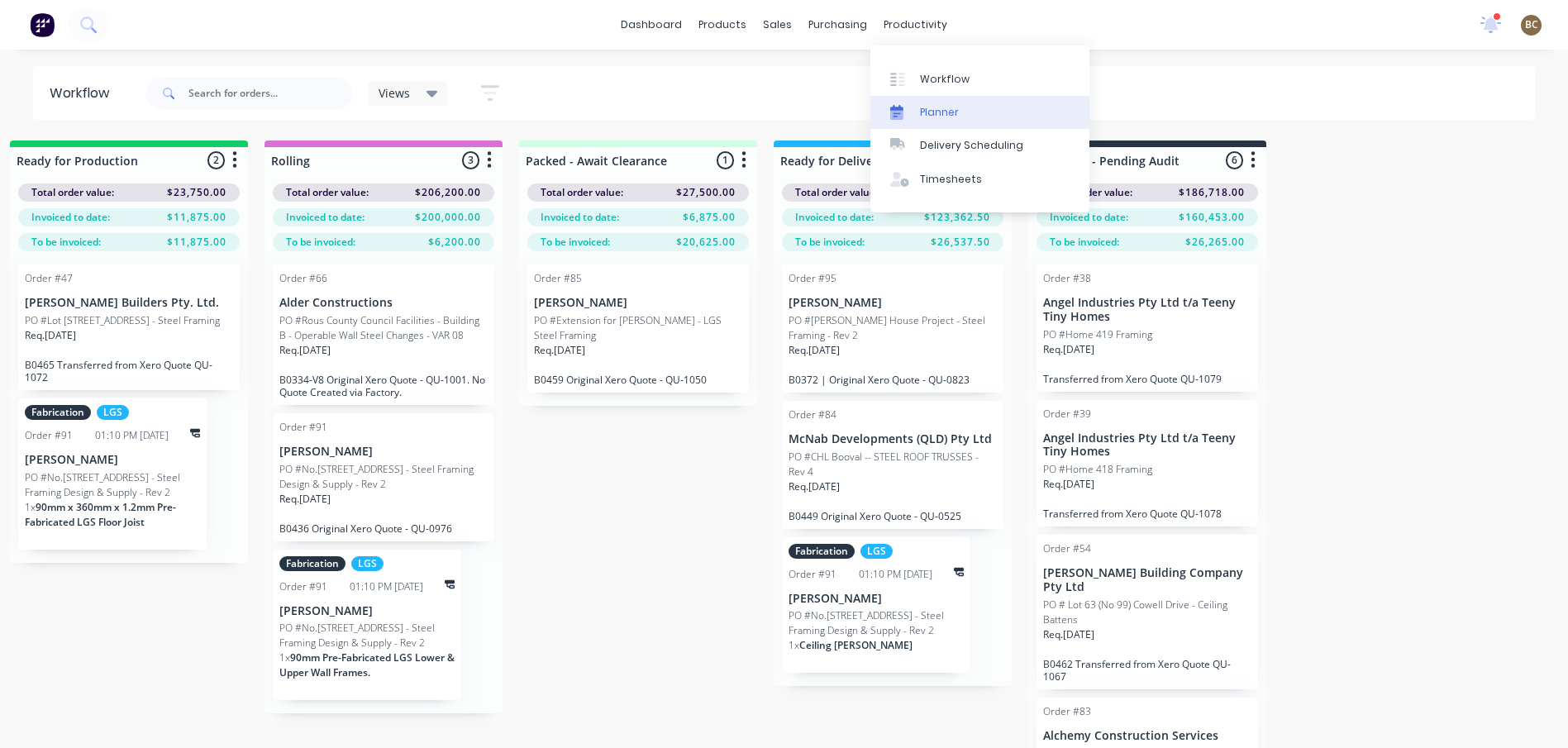
click at [926, 111] on div "Planner" at bounding box center [939, 112] width 39 height 15
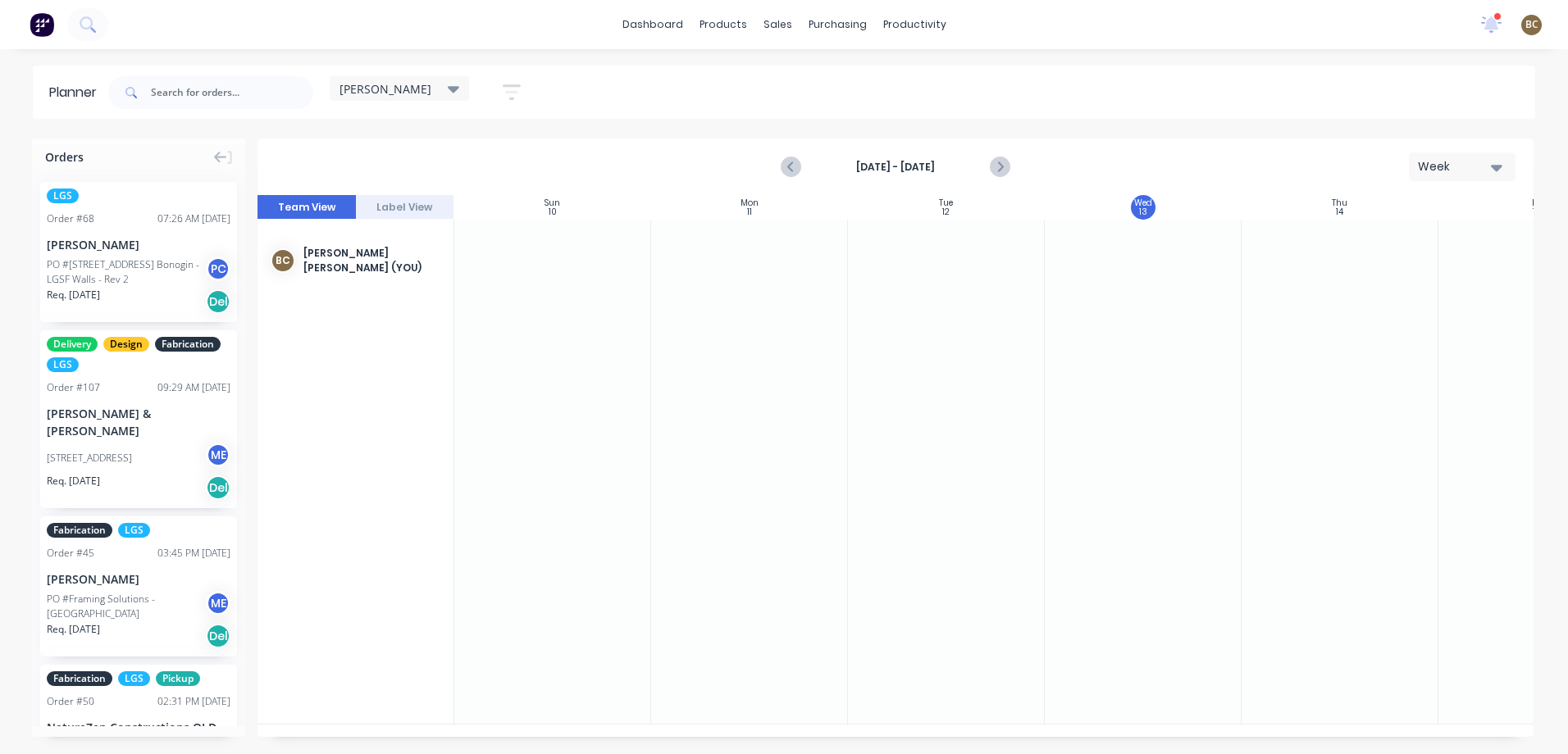
scroll to position [0, 1]
click at [788, 167] on icon "Previous page" at bounding box center [792, 167] width 20 height 20
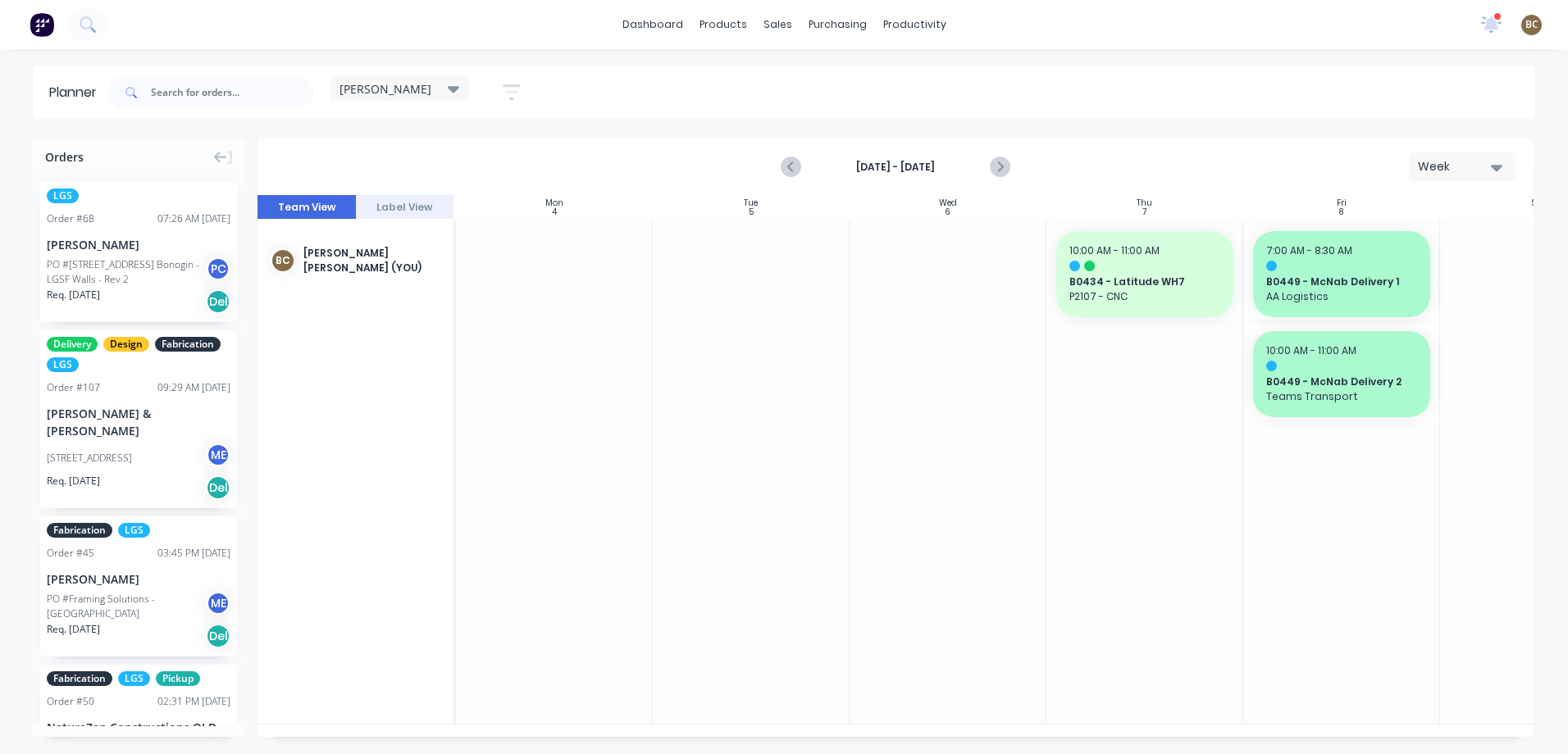
scroll to position [0, 228]
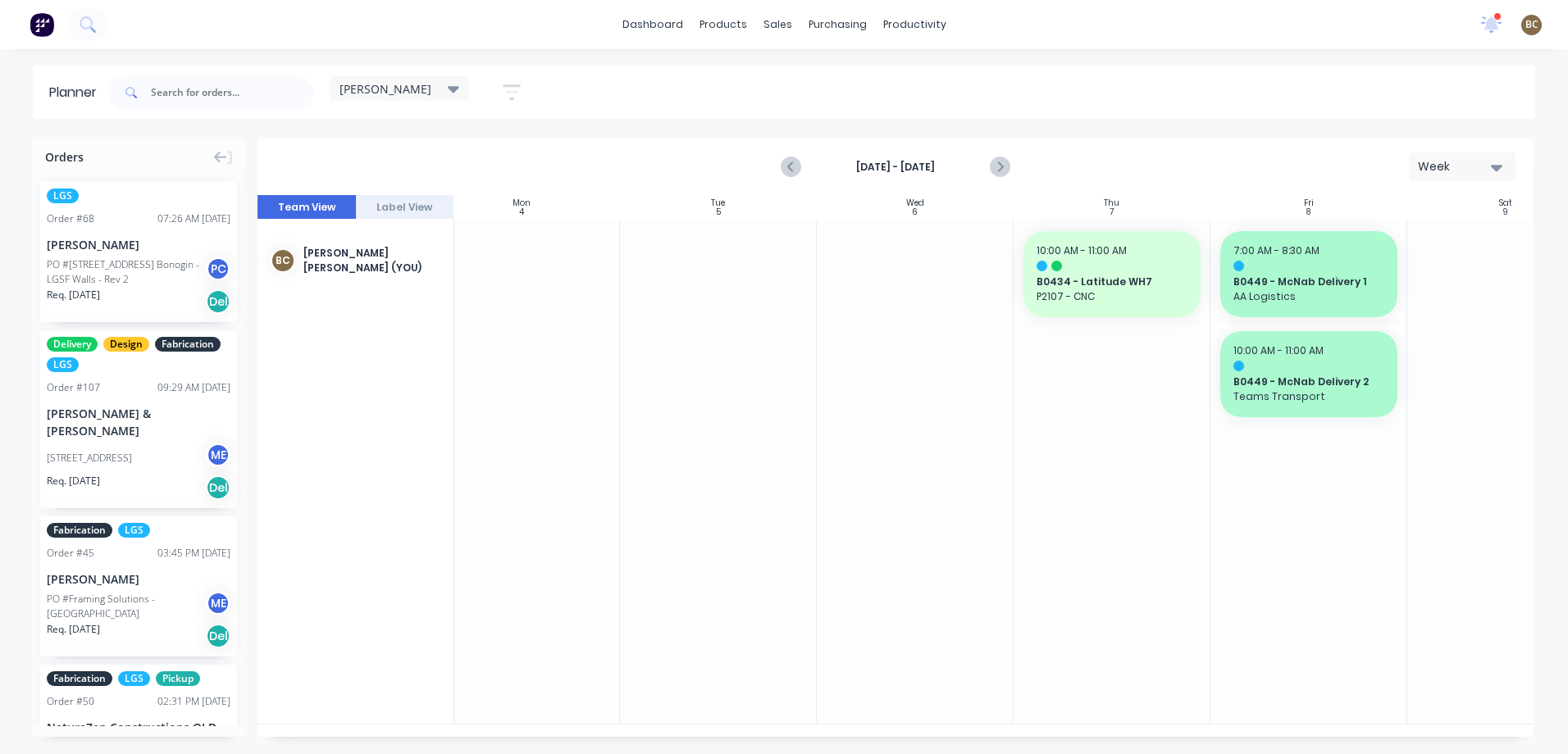
click at [501, 501] on div at bounding box center [521, 472] width 196 height 504
